Goal: Information Seeking & Learning: Learn about a topic

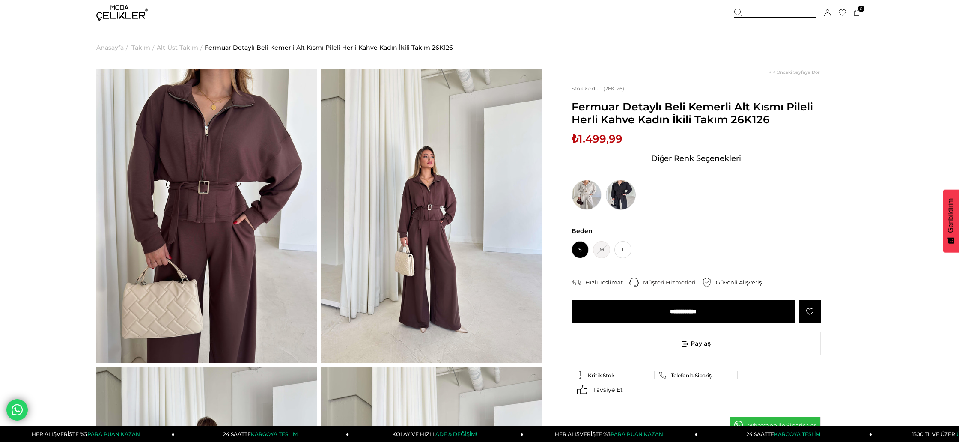
click at [616, 194] on img at bounding box center [621, 195] width 30 height 30
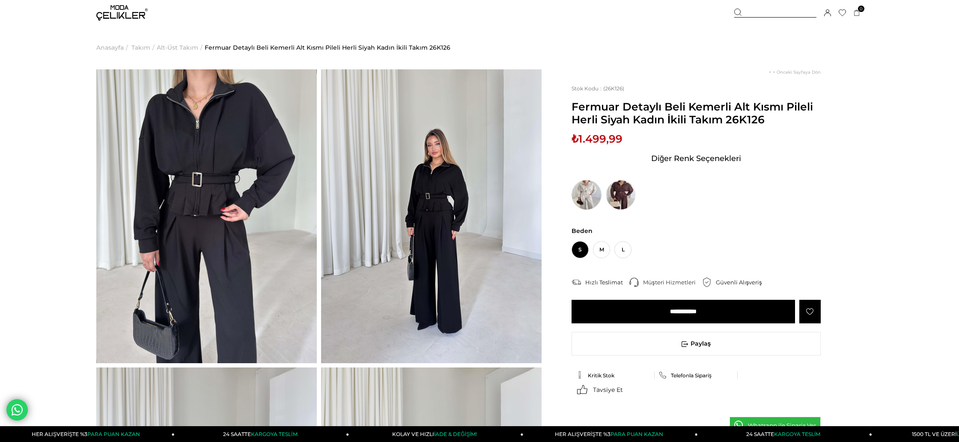
click at [581, 194] on img at bounding box center [587, 195] width 30 height 30
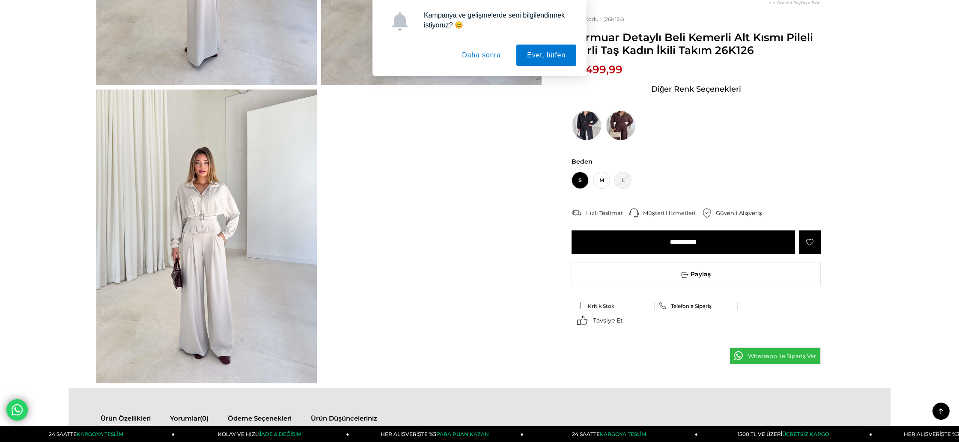
scroll to position [489, 0]
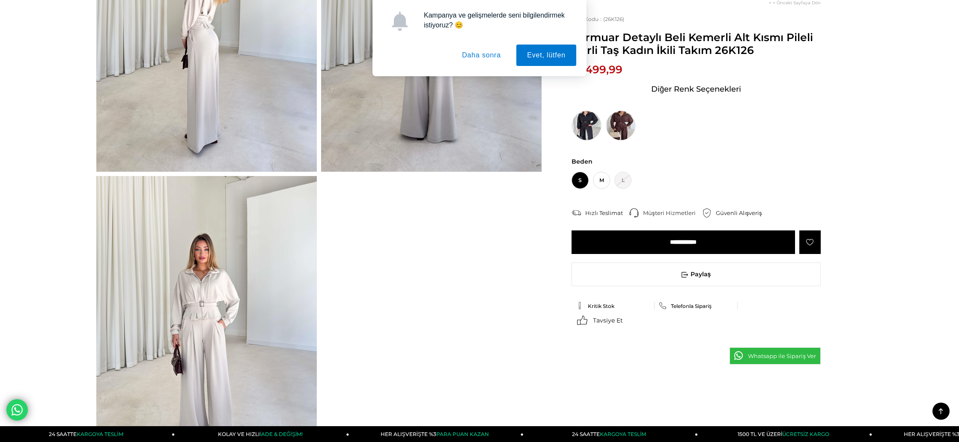
click at [476, 53] on button "Daha sonra" at bounding box center [481, 55] width 60 height 21
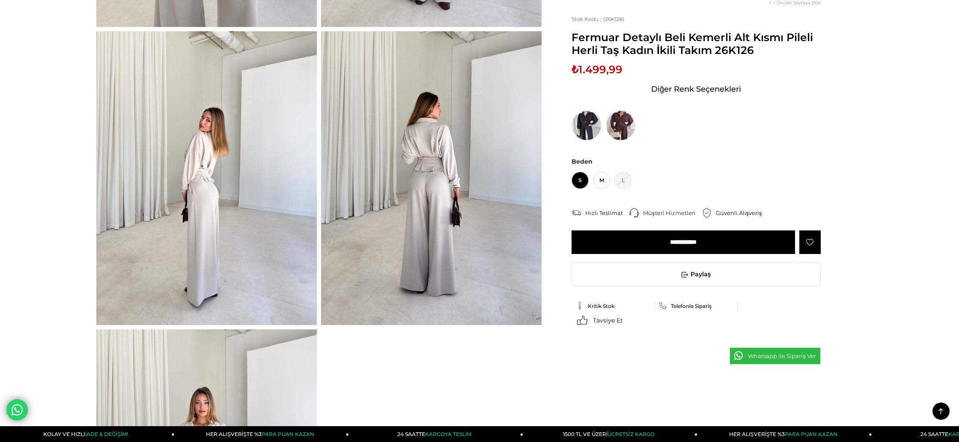
scroll to position [0, 0]
